Goal: Task Accomplishment & Management: Manage account settings

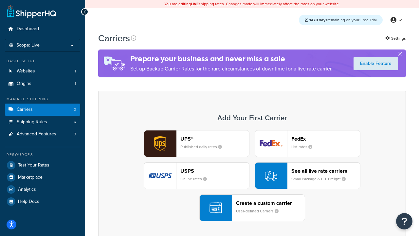
click at [252, 175] on div "UPS® Published daily rates FedEx List rates USPS Online rates See all live rate…" at bounding box center [252, 175] width 294 height 91
click at [326, 138] on header "FedEx" at bounding box center [325, 138] width 69 height 6
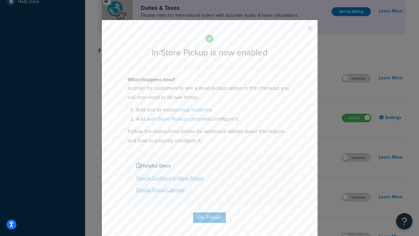
click at [300, 30] on button "button" at bounding box center [300, 31] width 2 height 2
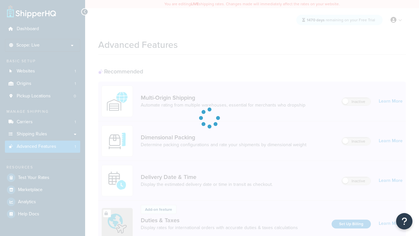
scroll to position [212, 0]
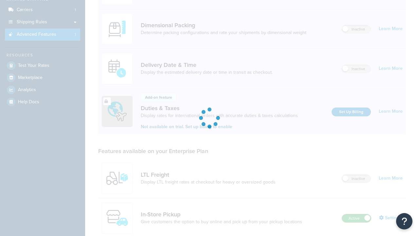
click at [356, 214] on label "Active" at bounding box center [356, 218] width 29 height 8
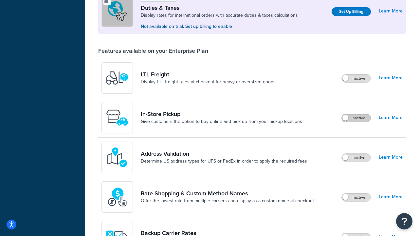
scroll to position [200, 0]
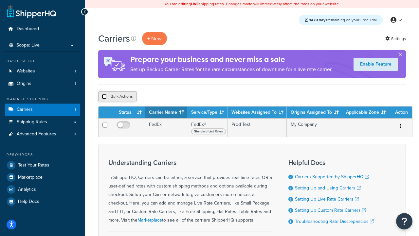
click at [104, 97] on input "checkbox" at bounding box center [104, 96] width 5 height 5
checkbox input "true"
click at [176, 97] on button "Delete" at bounding box center [174, 96] width 23 height 10
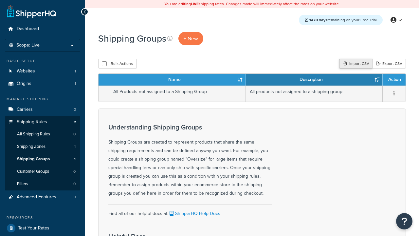
click at [355, 64] on div "Import CSV" at bounding box center [355, 64] width 33 height 10
